Goal: Check status: Check status

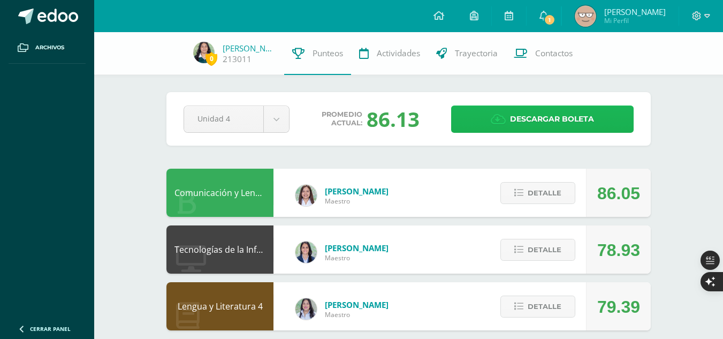
click at [538, 124] on span "Descargar boleta" at bounding box center [552, 119] width 84 height 26
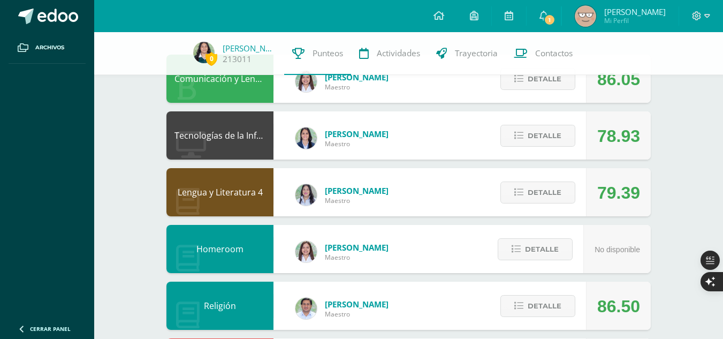
scroll to position [115, 0]
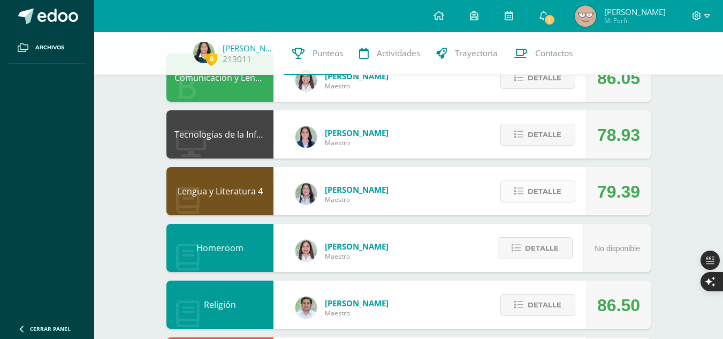
click at [523, 180] on button "Detalle" at bounding box center [537, 191] width 75 height 22
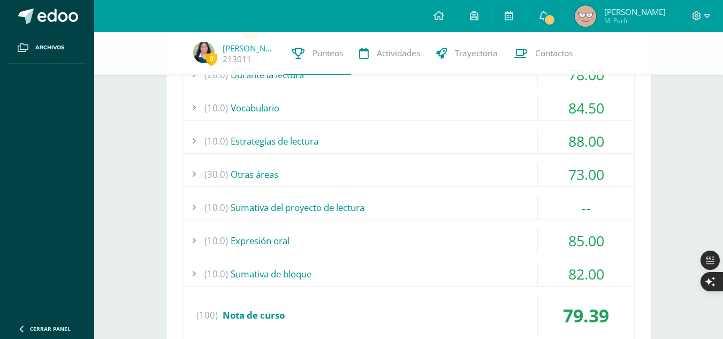
scroll to position [330, 0]
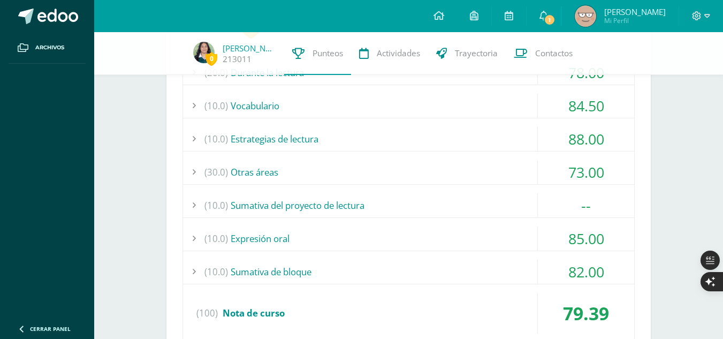
click at [446, 212] on div "(10.0) Sumativa del proyecto de lectura" at bounding box center [408, 205] width 451 height 24
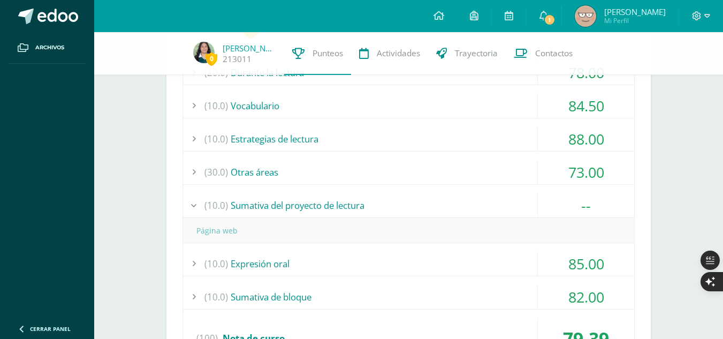
click at [420, 206] on div "(10.0) Sumativa del proyecto de lectura" at bounding box center [408, 205] width 451 height 24
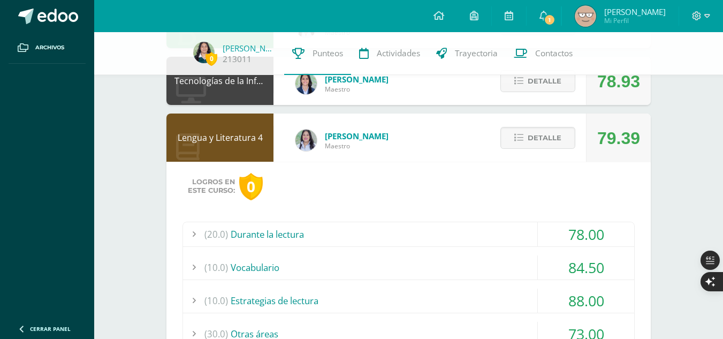
scroll to position [168, 0]
click at [528, 141] on button "Detalle" at bounding box center [537, 138] width 75 height 22
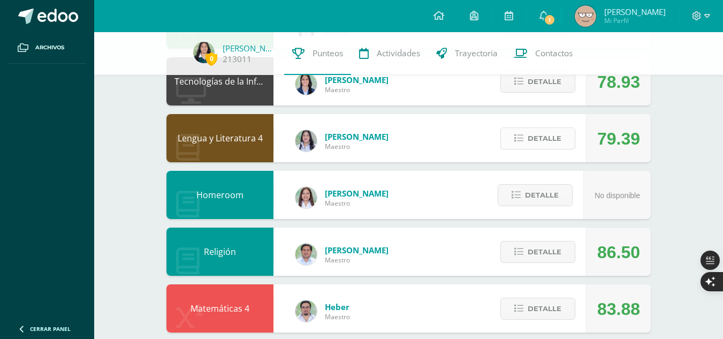
click at [528, 141] on button "Detalle" at bounding box center [537, 138] width 75 height 22
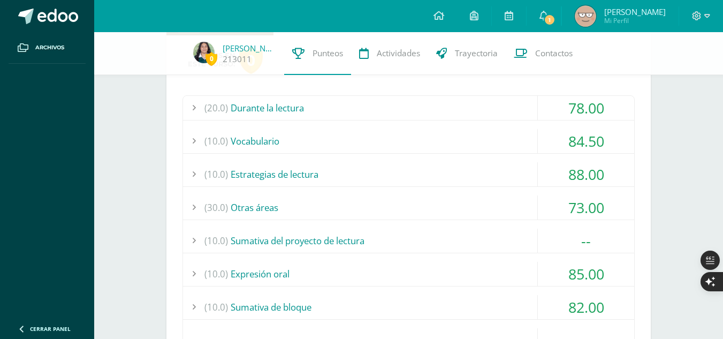
scroll to position [295, 0]
click at [402, 96] on div "(20.0) Durante la lectura" at bounding box center [408, 107] width 451 height 24
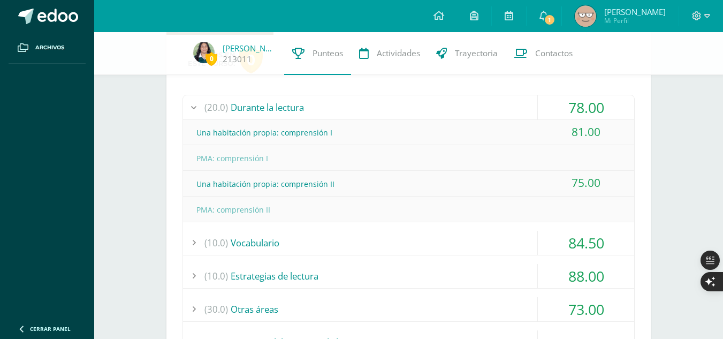
click at [402, 96] on div "(20.0) Durante la lectura" at bounding box center [408, 107] width 451 height 24
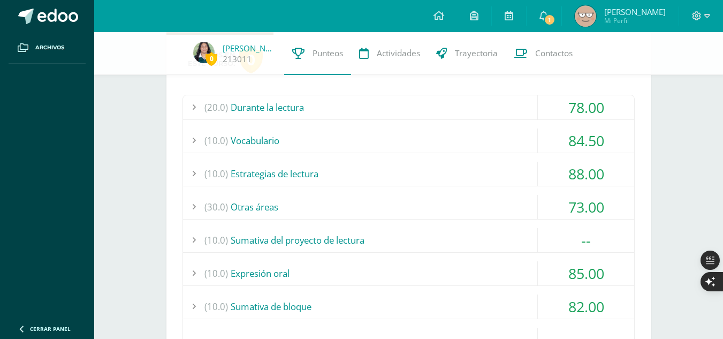
click at [386, 207] on div "(30.0) Otras áreas" at bounding box center [408, 207] width 451 height 24
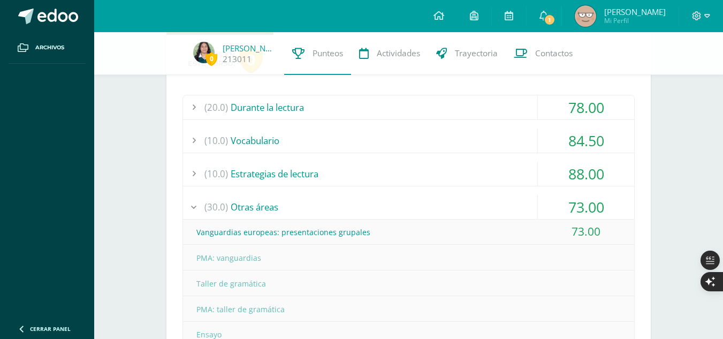
click at [386, 207] on div "(30.0) Otras áreas" at bounding box center [408, 207] width 451 height 24
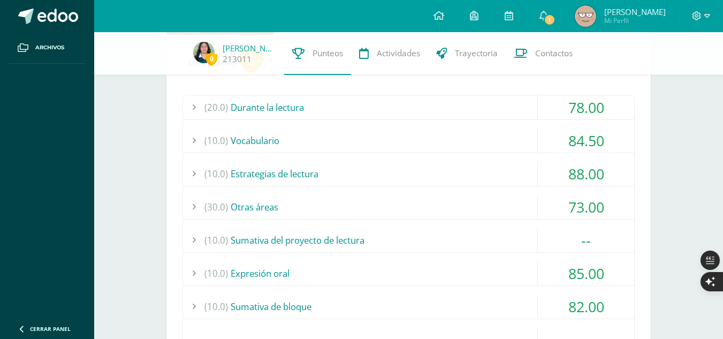
scroll to position [103, 0]
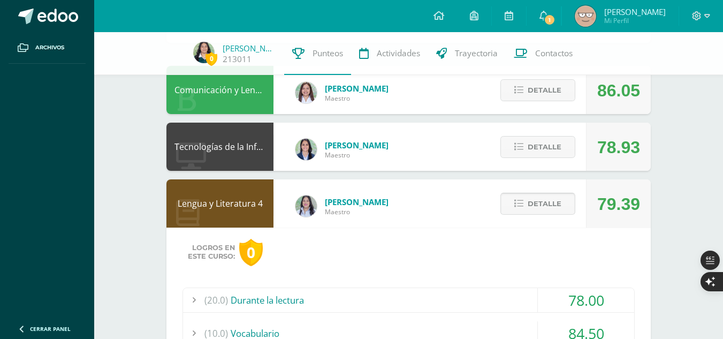
click at [549, 200] on span "Detalle" at bounding box center [545, 204] width 34 height 20
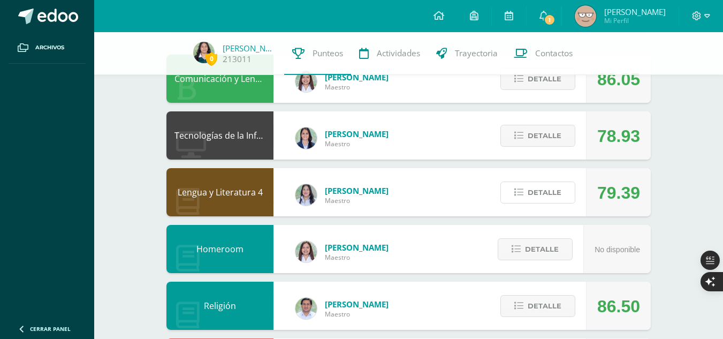
scroll to position [0, 0]
